Goal: Transaction & Acquisition: Subscribe to service/newsletter

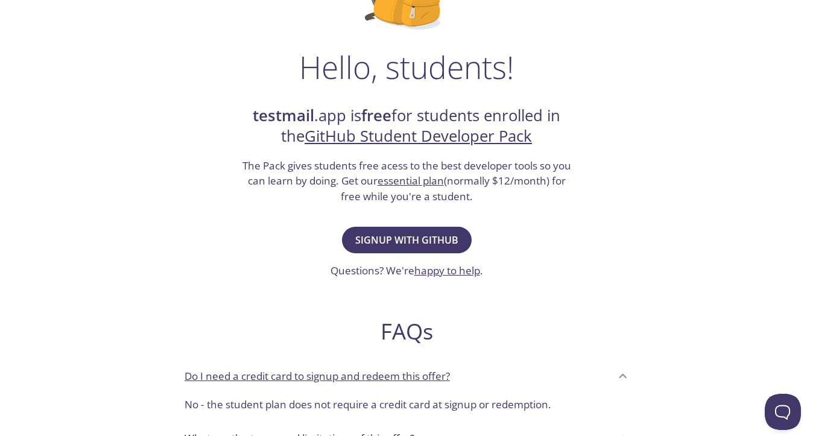
click at [405, 170] on h3 "The Pack gives students free acess to the best developer tools so you can learn…" at bounding box center [407, 181] width 332 height 46
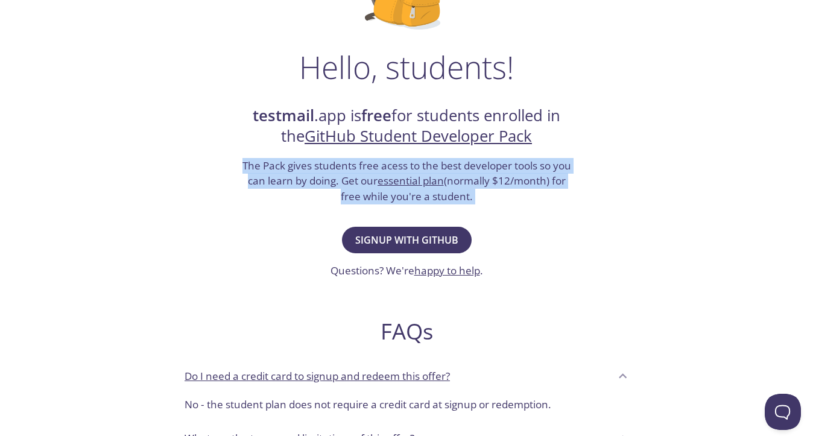
click at [405, 170] on h3 "The Pack gives students free acess to the best developer tools so you can learn…" at bounding box center [407, 181] width 332 height 46
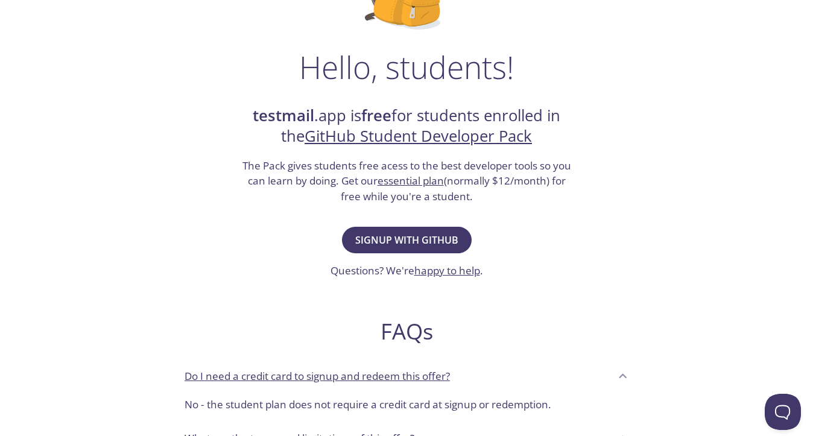
drag, startPoint x: 340, startPoint y: 180, endPoint x: 483, endPoint y: 194, distance: 143.1
click at [483, 194] on h3 "The Pack gives students free acess to the best developer tools so you can learn…" at bounding box center [407, 181] width 332 height 46
click at [425, 176] on link "essential plan" at bounding box center [411, 181] width 66 height 14
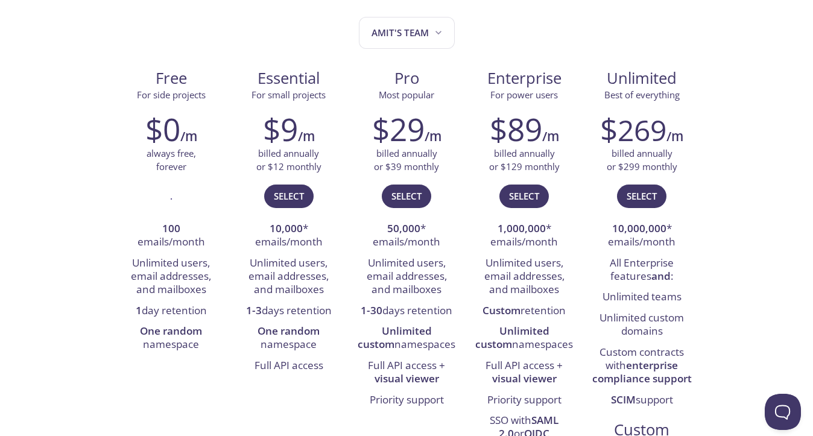
scroll to position [134, 0]
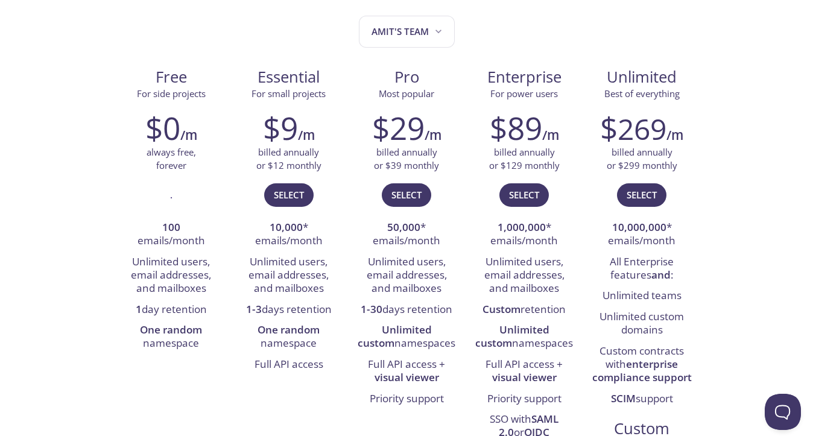
click at [340, 105] on div "$9 /m billed annually or $12 monthly Select 10,000 * emails/month Unlimited use…" at bounding box center [289, 242] width 118 height 281
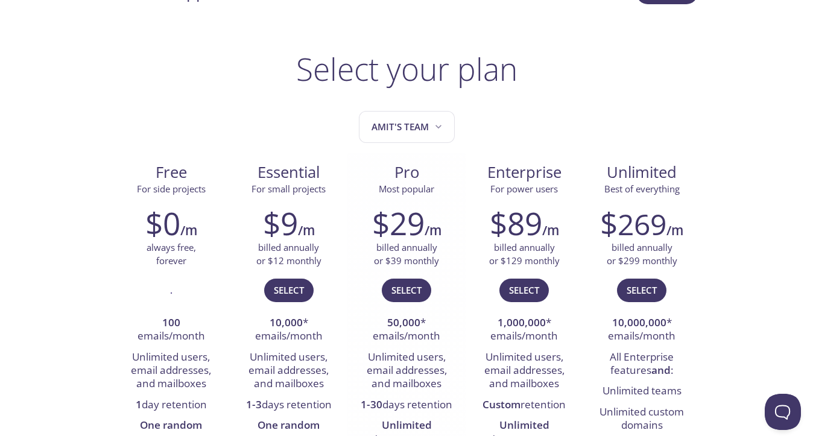
scroll to position [0, 0]
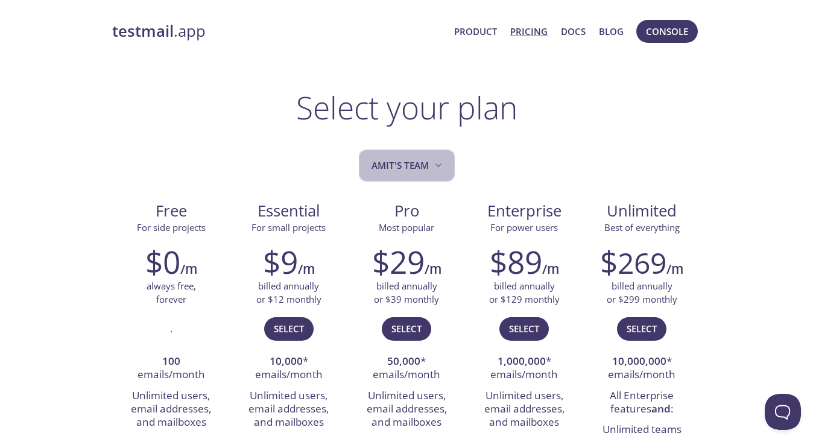
click at [407, 167] on span "Amit's team" at bounding box center [408, 165] width 73 height 16
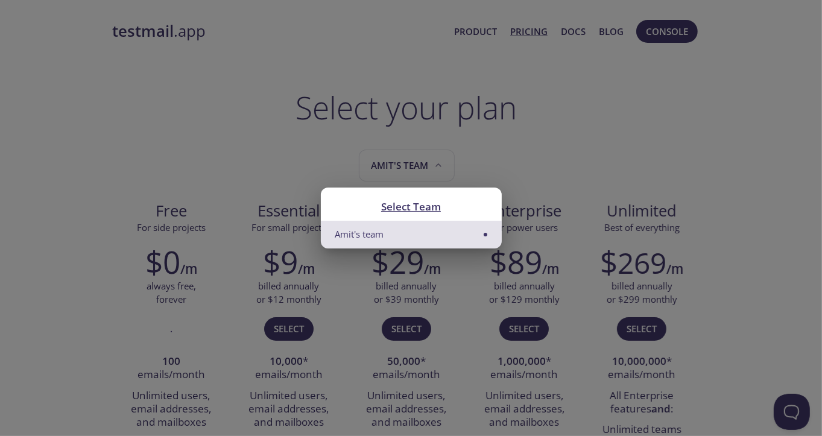
click at [410, 235] on li "Amit's team" at bounding box center [411, 234] width 181 height 27
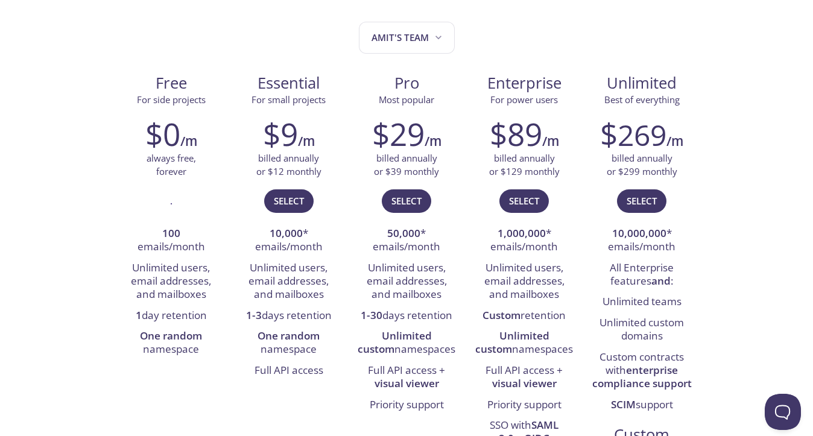
scroll to position [125, 0]
